Goal: Task Accomplishment & Management: Manage account settings

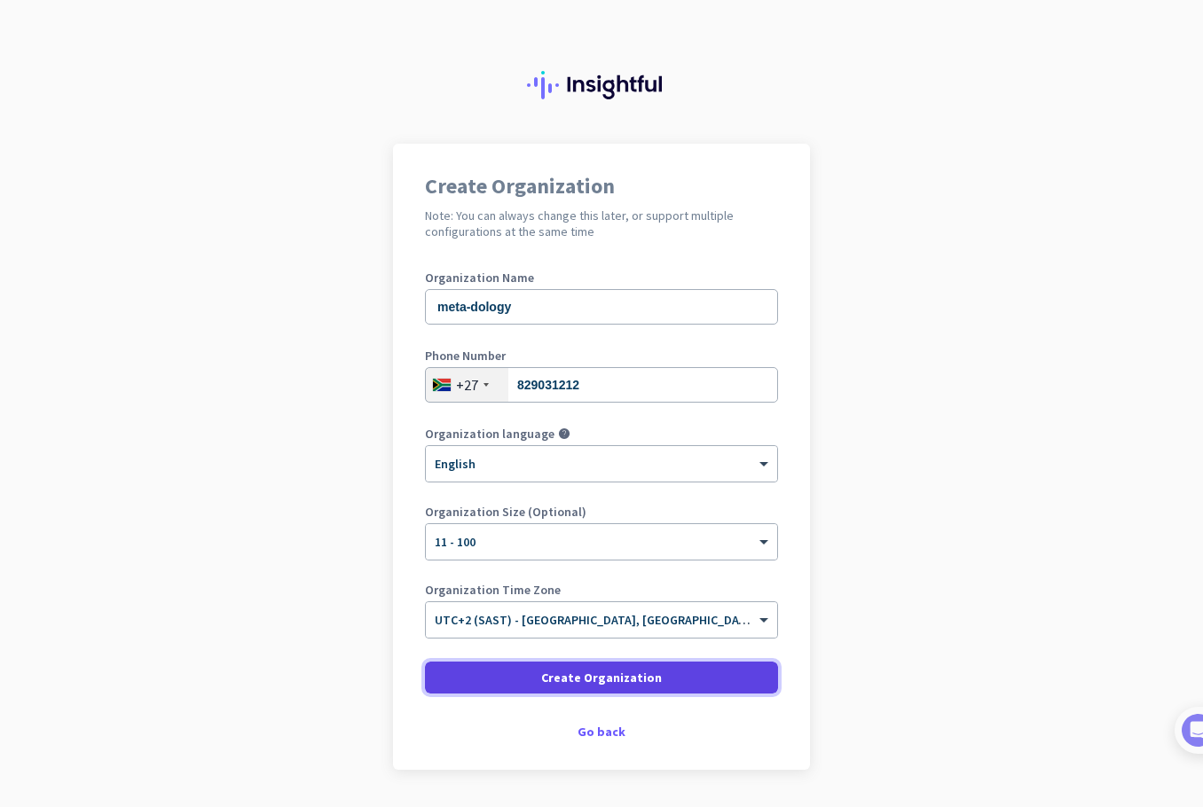
click at [582, 679] on span "Create Organization" at bounding box center [601, 678] width 121 height 18
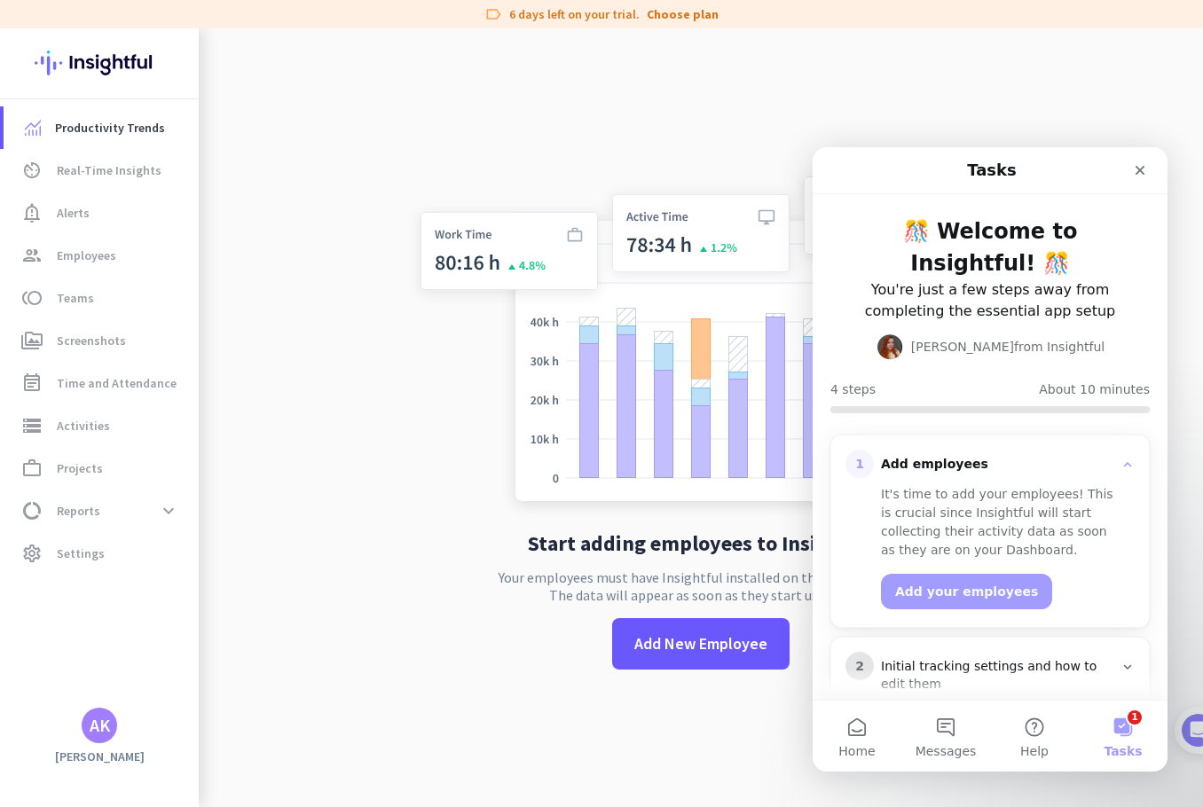
click at [425, 639] on div "Start adding employees to Insightful Your employees must have Insightful instal…" at bounding box center [700, 431] width 587 height 807
click at [557, 572] on p "Your employees must have Insightful installed on their computers. The data will…" at bounding box center [700, 586] width 404 height 35
click at [298, 267] on app-no-employees "Start adding employees to Insightful Your employees must have Insightful instal…" at bounding box center [701, 431] width 1004 height 807
click at [113, 177] on span "Real-Time Insights" at bounding box center [109, 170] width 105 height 21
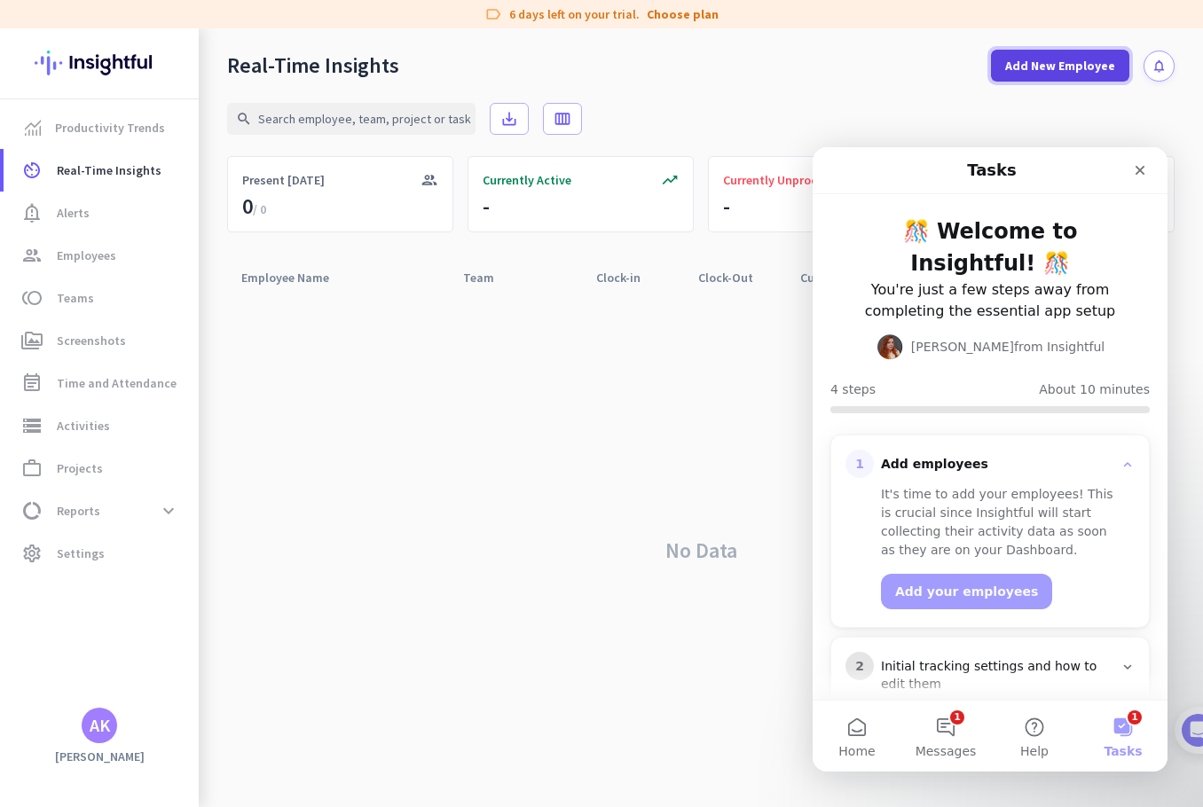
click at [1092, 77] on span at bounding box center [1060, 65] width 138 height 43
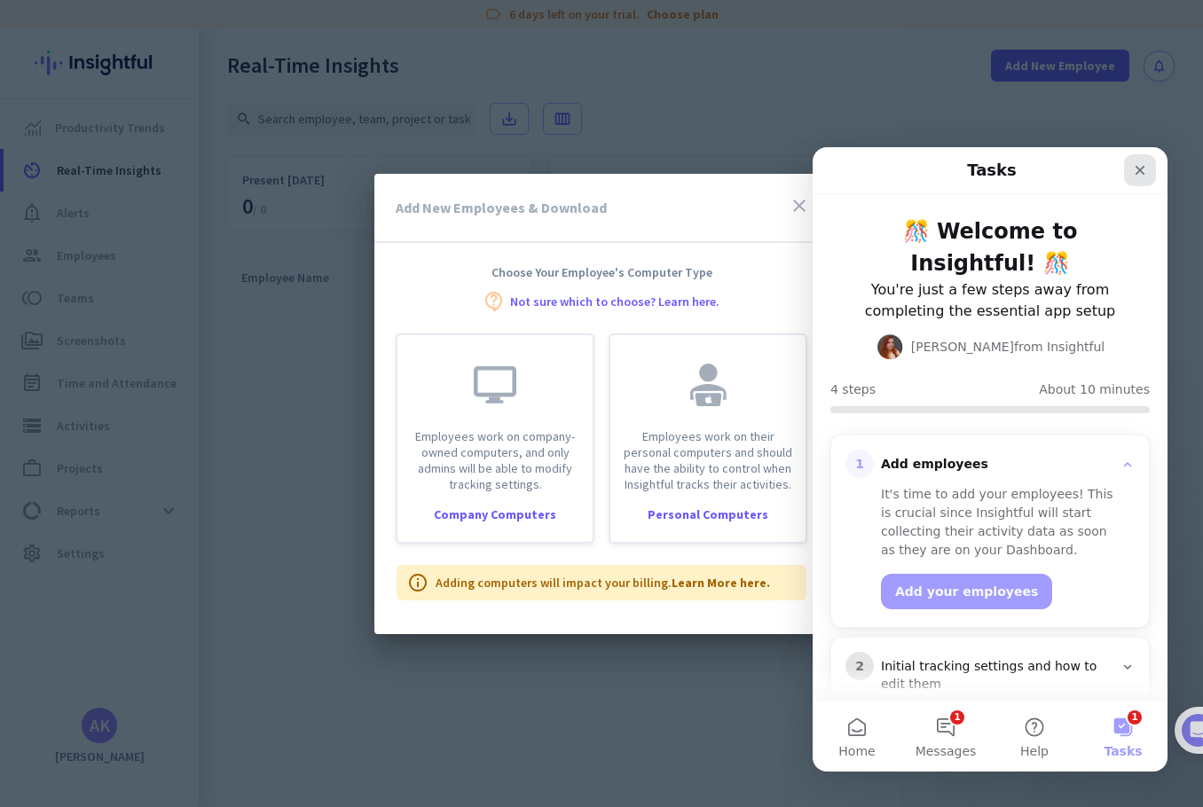
click at [1143, 176] on icon "Close" at bounding box center [1140, 170] width 14 height 14
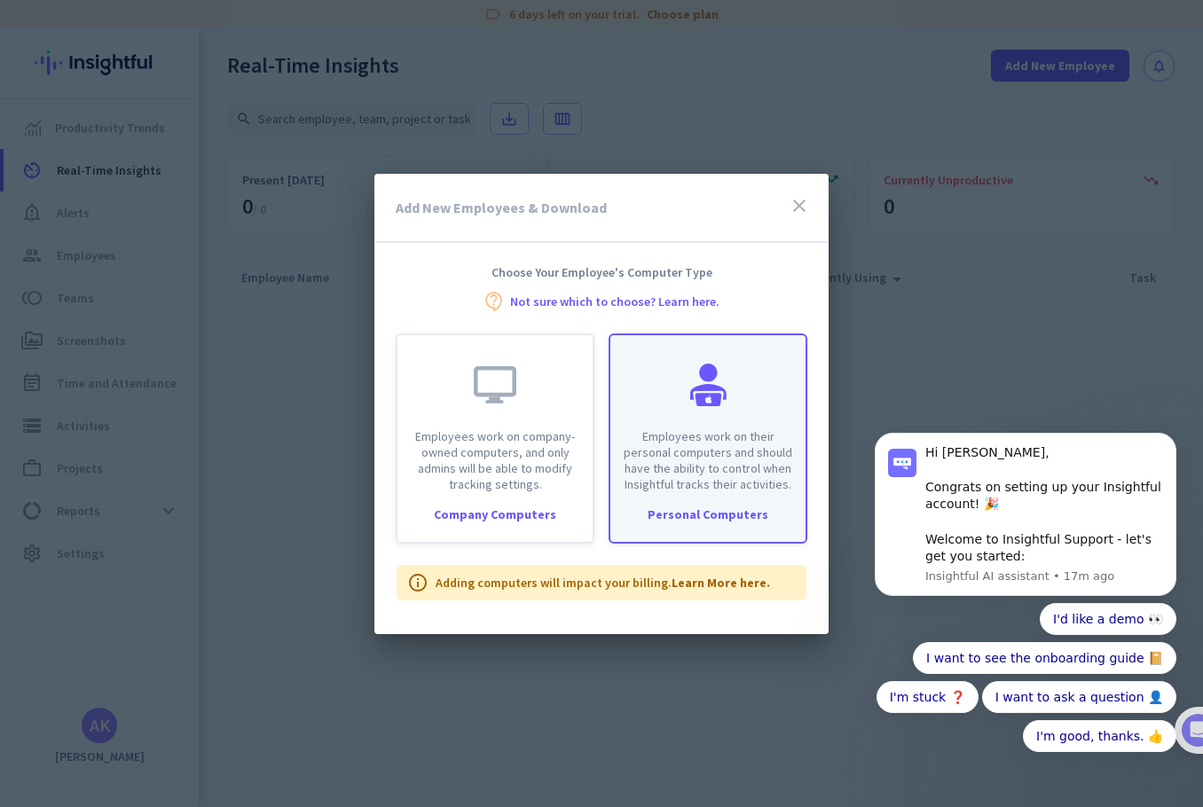
click at [715, 522] on div "Employees work on their personal computers and should have the ability to contr…" at bounding box center [707, 438] width 199 height 210
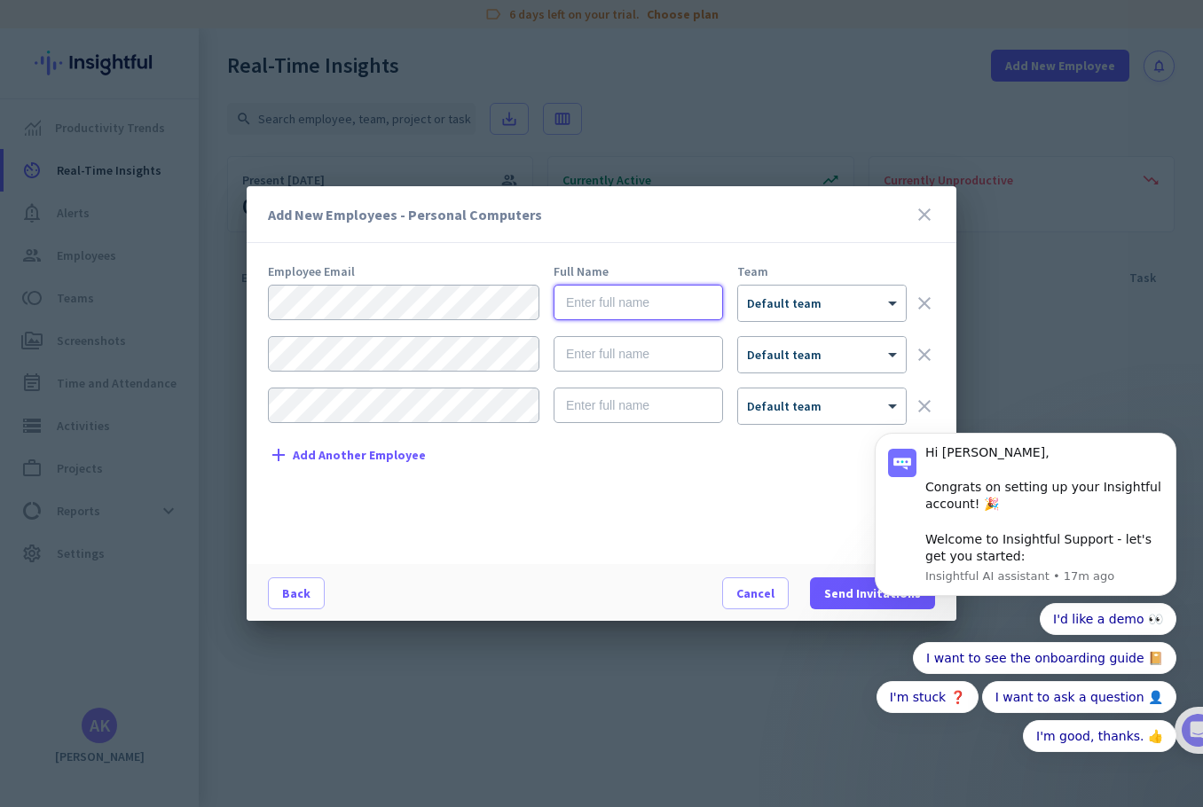
click at [654, 307] on input "text" at bounding box center [637, 302] width 169 height 35
click at [637, 303] on input "text" at bounding box center [637, 302] width 169 height 35
type input "[PERSON_NAME]"
click at [866, 298] on body "Hi [PERSON_NAME], Congrats on setting up your Insightful account! 🎉 Welcome to …" at bounding box center [1025, 527] width 341 height 527
click at [898, 302] on body "Hi [PERSON_NAME], Congrats on setting up your Insightful account! 🎉 Welcome to …" at bounding box center [1025, 527] width 341 height 527
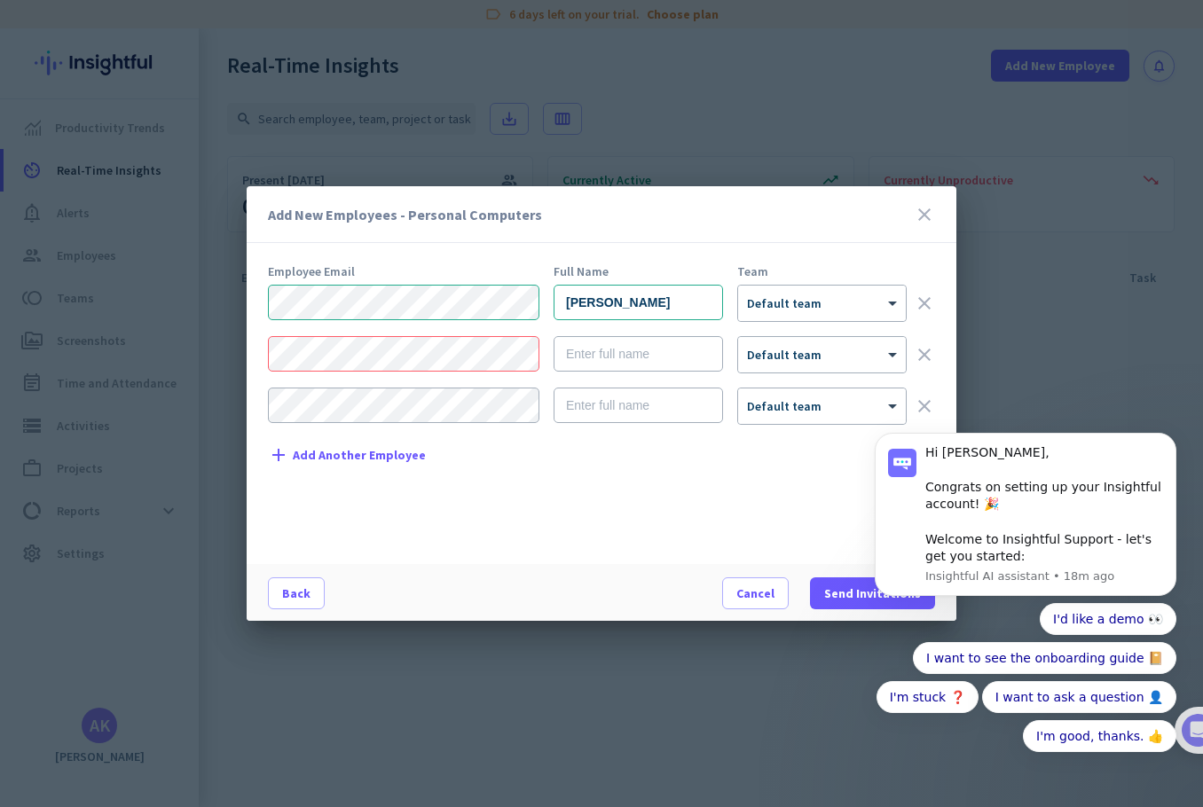
click at [899, 303] on body "Hi [PERSON_NAME], Congrats on setting up your Insightful account! 🎉 Welcome to …" at bounding box center [1025, 527] width 341 height 527
drag, startPoint x: 796, startPoint y: 193, endPoint x: 749, endPoint y: 332, distance: 146.1
click at [654, 192] on div "Add New Employees - Personal Computers close" at bounding box center [602, 214] width 710 height 57
click at [1168, 437] on icon "Dismiss notification" at bounding box center [1171, 438] width 10 height 10
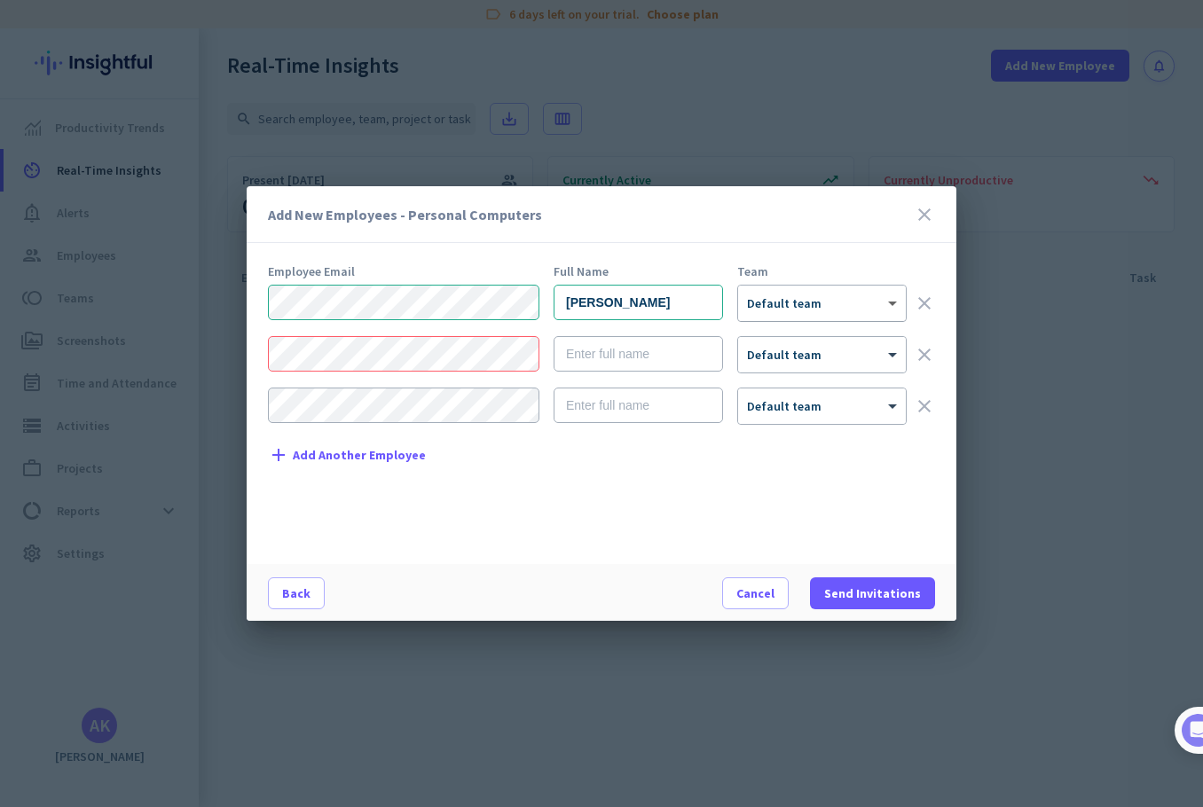
click at [890, 301] on span at bounding box center [894, 303] width 22 height 15
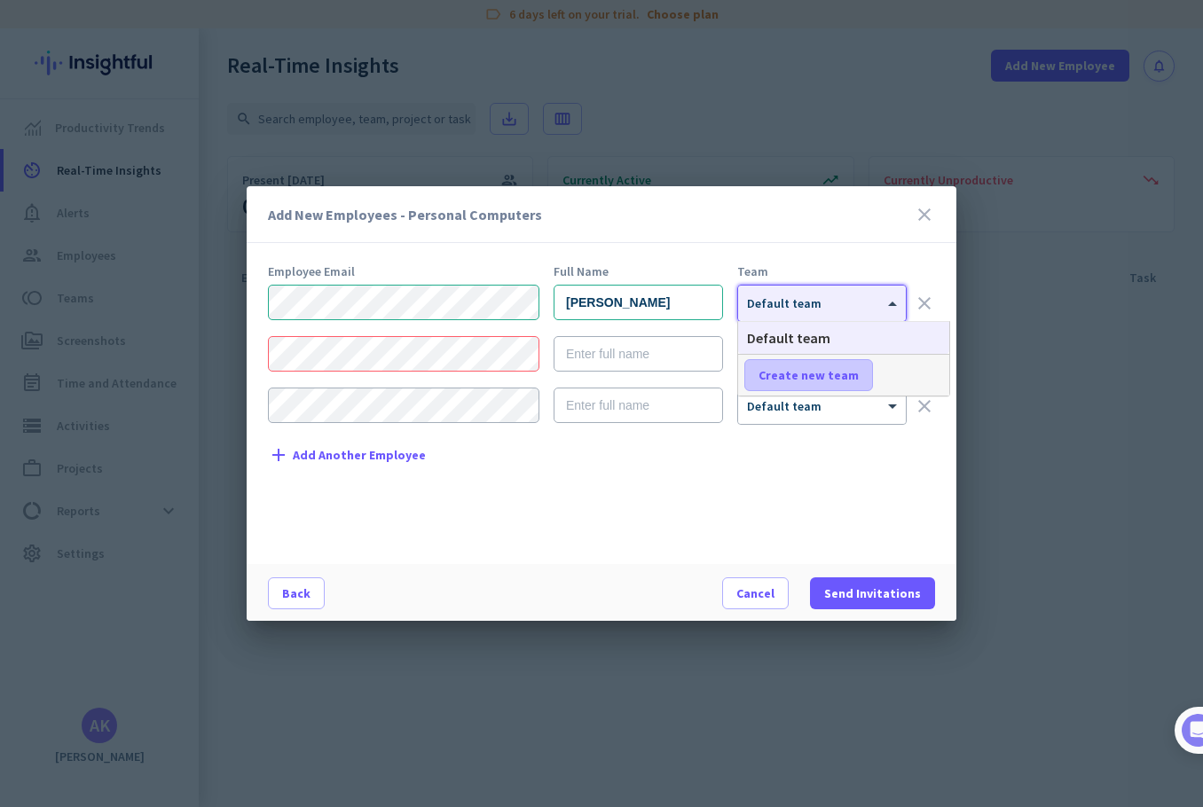
click at [845, 376] on span "Create new team" at bounding box center [808, 375] width 100 height 18
click at [808, 372] on input "text" at bounding box center [809, 375] width 131 height 32
type input "M"
type input "meta-core"
click at [914, 380] on span "Save" at bounding box center [914, 375] width 27 height 16
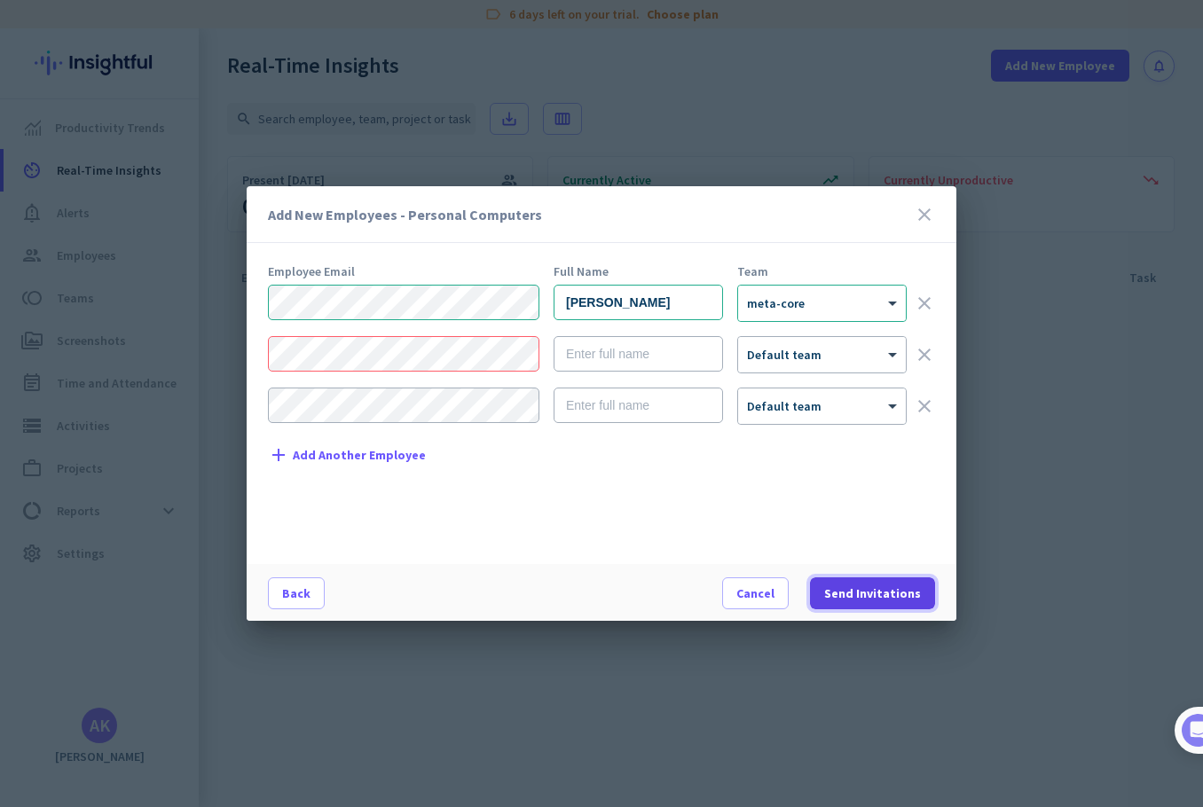
click at [876, 602] on span at bounding box center [872, 593] width 125 height 43
